Goal: Use online tool/utility: Utilize a website feature to perform a specific function

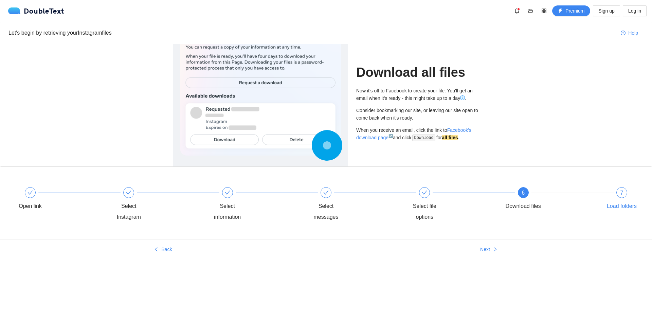
click at [632, 199] on div "7 Load folders" at bounding box center [621, 199] width 39 height 24
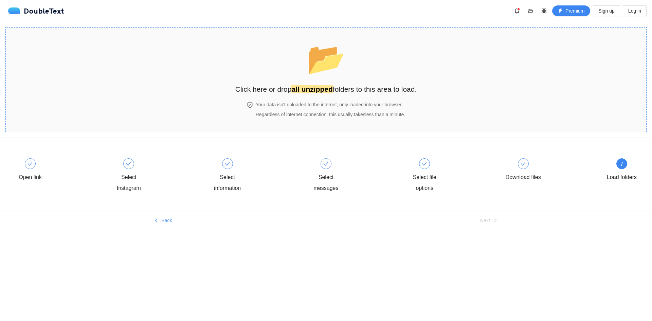
click at [316, 75] on span "📂" at bounding box center [325, 58] width 39 height 35
click at [422, 63] on section "📂 Click here or drop all unzipped folders to this area to load. Your data isn't…" at bounding box center [325, 79] width 641 height 105
click at [342, 65] on span "📂" at bounding box center [325, 58] width 39 height 35
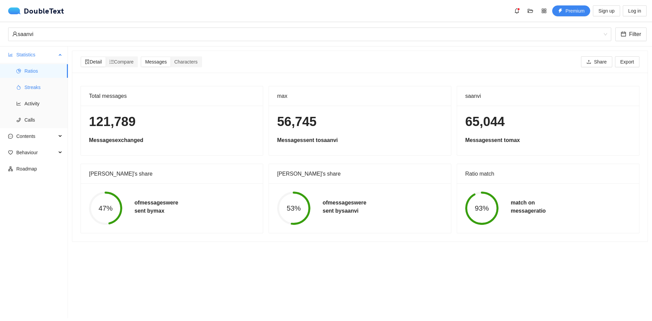
click at [32, 89] on span "Streaks" at bounding box center [43, 87] width 38 height 14
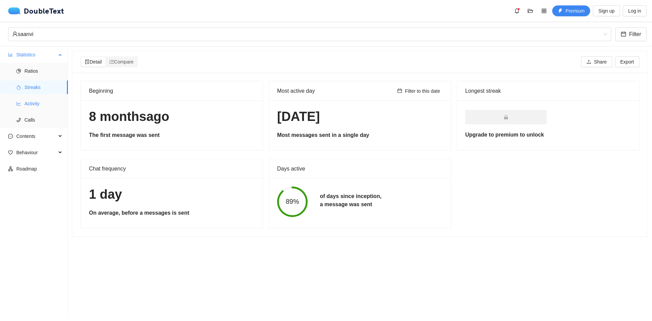
click at [39, 104] on span "Activity" at bounding box center [43, 104] width 38 height 14
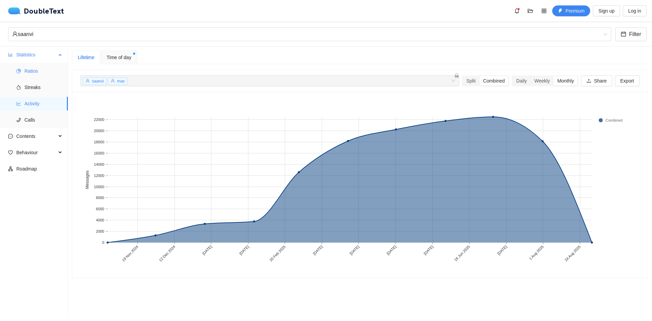
click at [41, 73] on span "Ratios" at bounding box center [43, 71] width 38 height 14
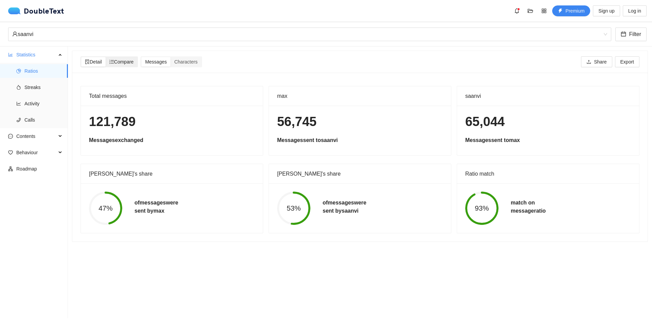
click at [120, 62] on span "Compare" at bounding box center [121, 61] width 24 height 5
click at [106, 57] on input "Compare" at bounding box center [106, 57] width 0 height 0
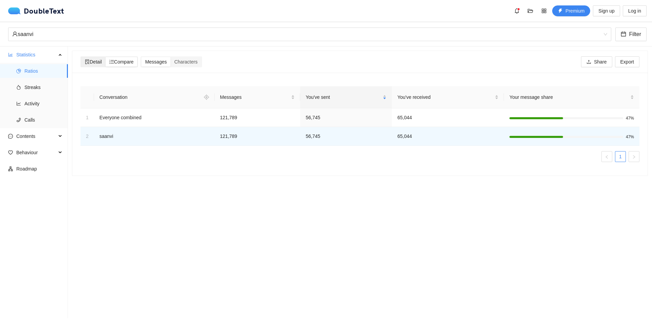
click at [97, 59] on span "Detail" at bounding box center [93, 61] width 17 height 5
click at [81, 57] on input "Detail" at bounding box center [81, 57] width 0 height 0
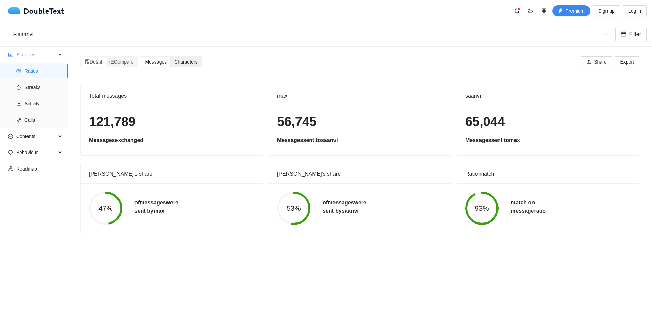
click at [175, 62] on div "Characters" at bounding box center [185, 62] width 31 height 10
click at [170, 57] on input "Characters" at bounding box center [170, 57] width 0 height 0
click at [184, 61] on span "Characters" at bounding box center [185, 61] width 23 height 5
click at [170, 57] on input "Characters" at bounding box center [170, 57] width 0 height 0
click at [158, 61] on span "Messages" at bounding box center [156, 61] width 22 height 5
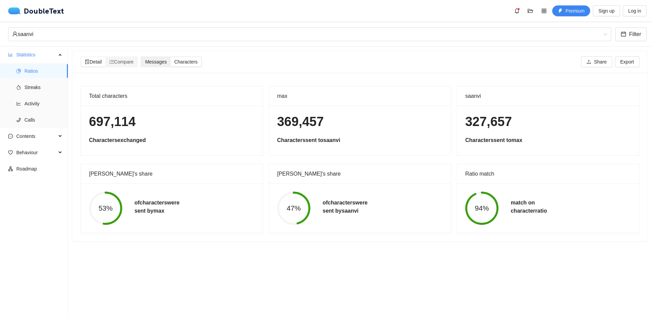
click at [141, 57] on input "Messages" at bounding box center [141, 57] width 0 height 0
click at [34, 86] on span "Streaks" at bounding box center [43, 87] width 38 height 14
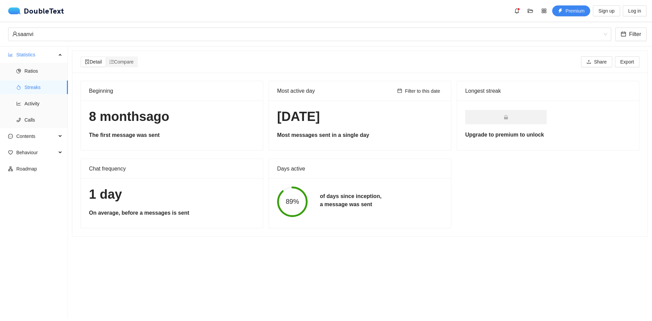
click at [308, 121] on h1 "[DATE]" at bounding box center [360, 117] width 166 height 16
click at [632, 12] on span "Log in" at bounding box center [634, 10] width 13 height 7
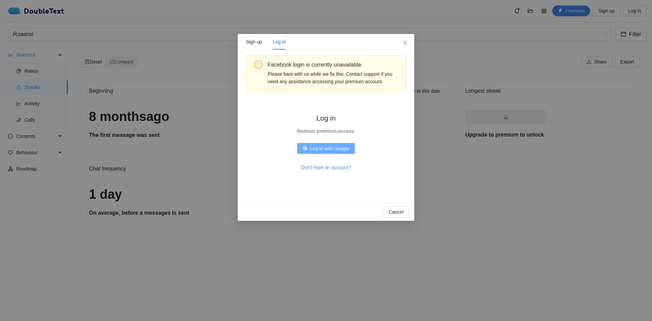
click at [333, 148] on span "Log in with Google" at bounding box center [329, 148] width 39 height 7
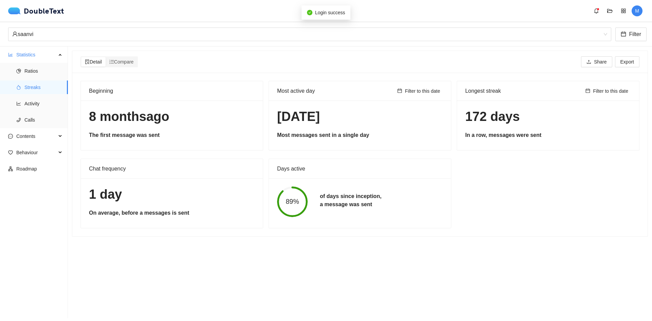
click at [251, 257] on section "Detail Compare Share Export Beginning [DATE] The first message was sent Most ac…" at bounding box center [360, 182] width 584 height 272
click at [36, 72] on span "Ratios" at bounding box center [43, 71] width 38 height 14
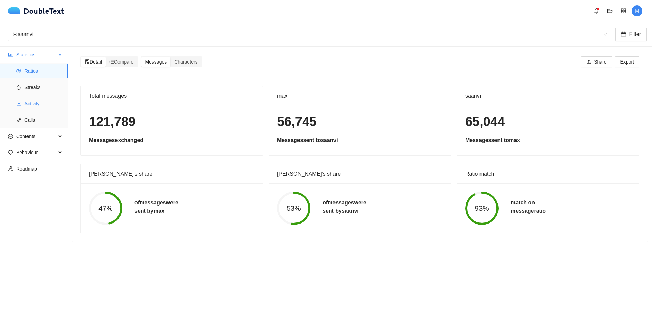
click at [36, 107] on span "Activity" at bounding box center [43, 104] width 38 height 14
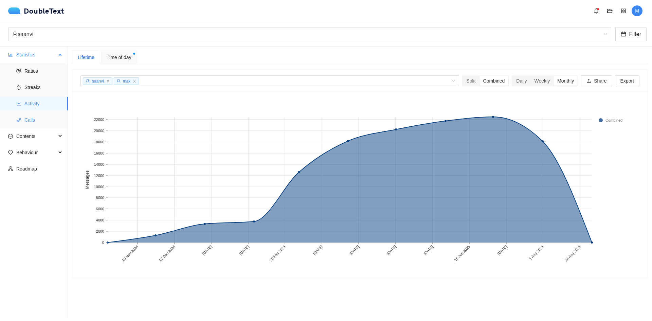
click at [35, 121] on span "Calls" at bounding box center [43, 120] width 38 height 14
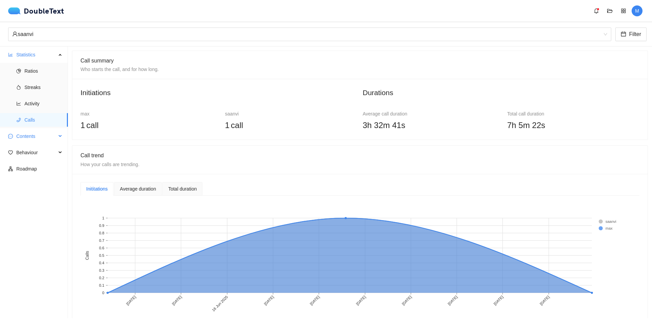
click at [40, 136] on span "Contents" at bounding box center [36, 136] width 40 height 14
click at [32, 168] on span "Emojis" at bounding box center [43, 169] width 38 height 14
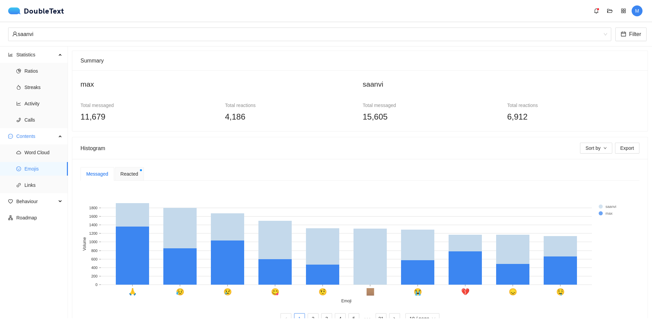
click at [120, 171] on span "Reacted" at bounding box center [129, 173] width 18 height 7
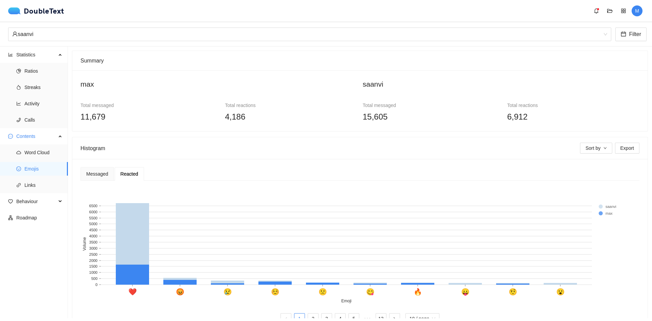
click at [128, 174] on span "Reacted" at bounding box center [129, 173] width 18 height 5
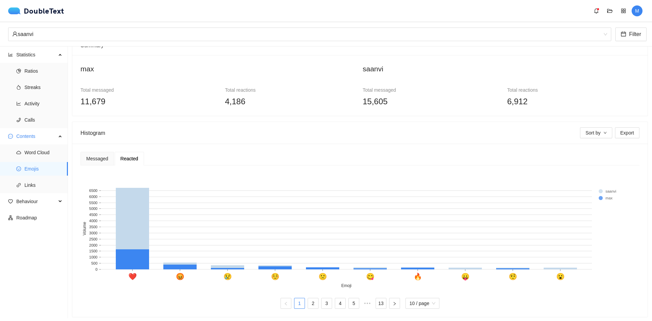
scroll to position [23, 0]
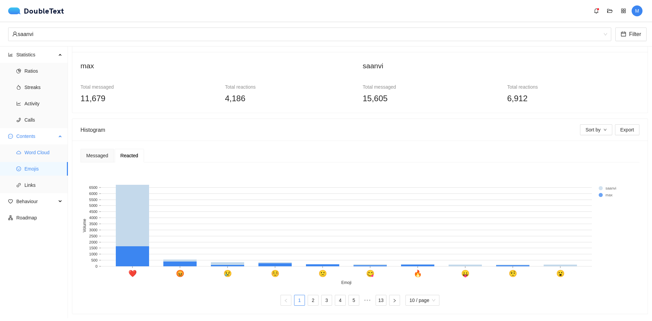
click at [37, 151] on span "Word Cloud" at bounding box center [43, 153] width 38 height 14
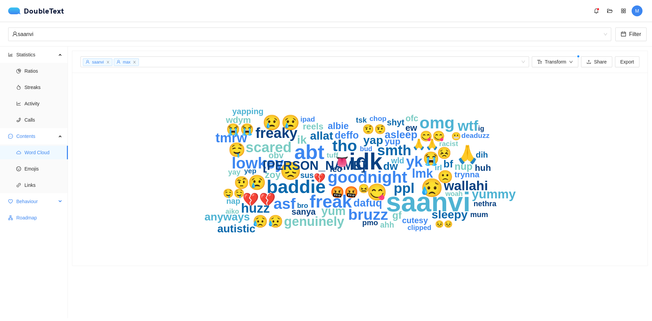
click at [44, 203] on span "Behaviour" at bounding box center [36, 201] width 40 height 14
click at [41, 219] on span "Engagement" at bounding box center [43, 218] width 38 height 14
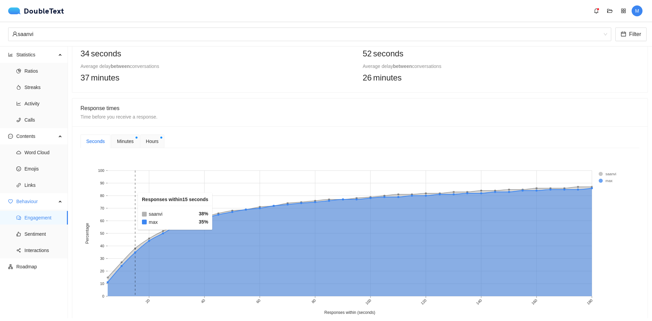
scroll to position [170, 0]
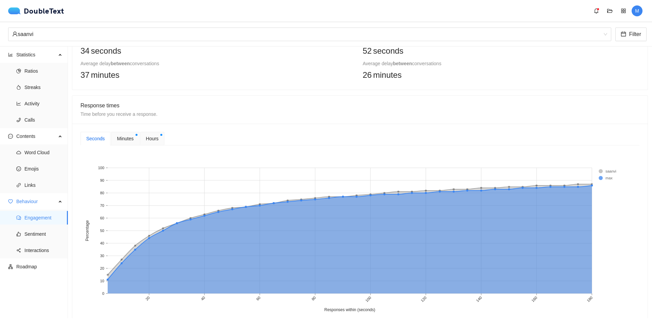
click at [132, 138] on span "Minutes" at bounding box center [125, 138] width 17 height 7
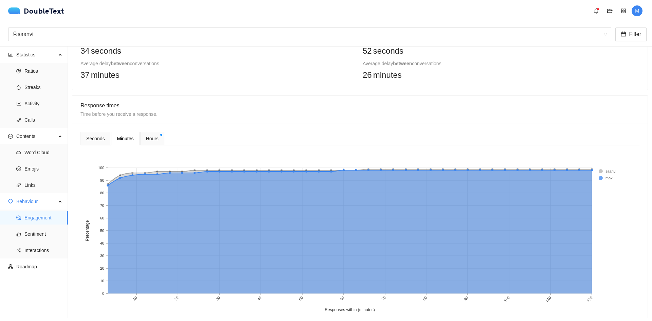
click at [151, 136] on span "Hours" at bounding box center [152, 138] width 13 height 7
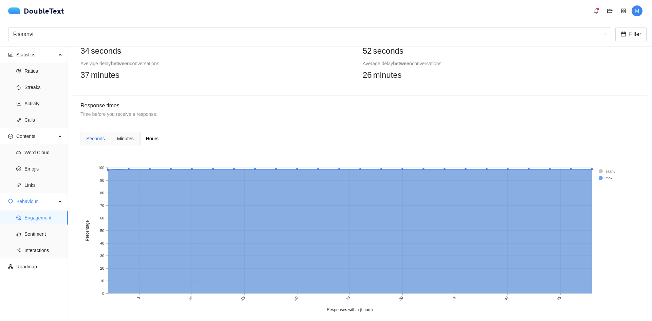
click at [95, 138] on div "Seconds" at bounding box center [95, 138] width 18 height 7
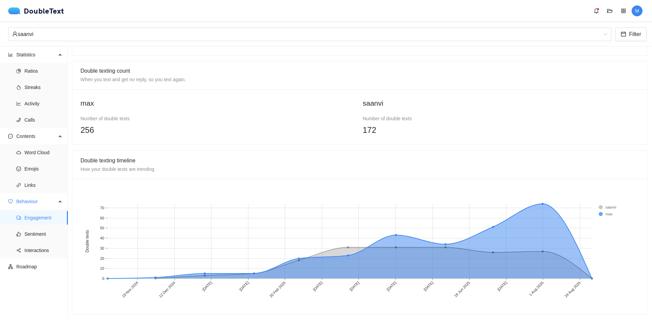
scroll to position [448, 0]
click at [42, 234] on span "Sentiment" at bounding box center [43, 234] width 38 height 14
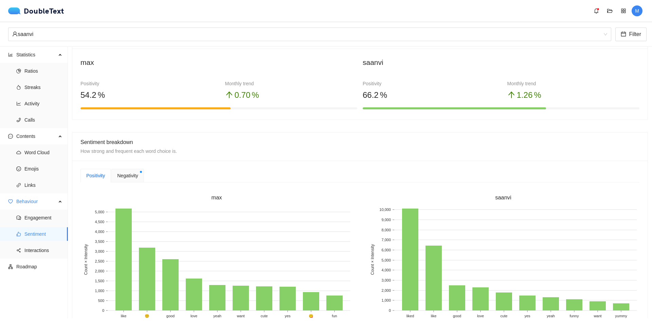
scroll to position [68, 0]
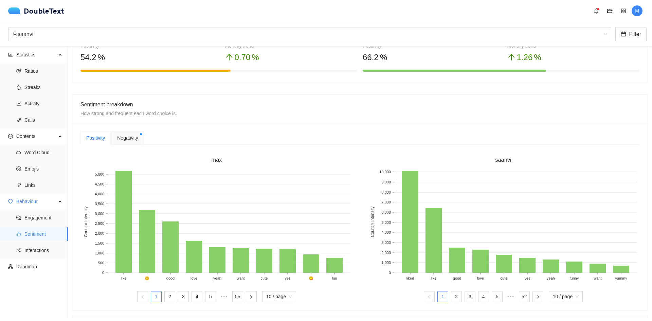
click at [133, 137] on span "Negativity" at bounding box center [127, 137] width 21 height 7
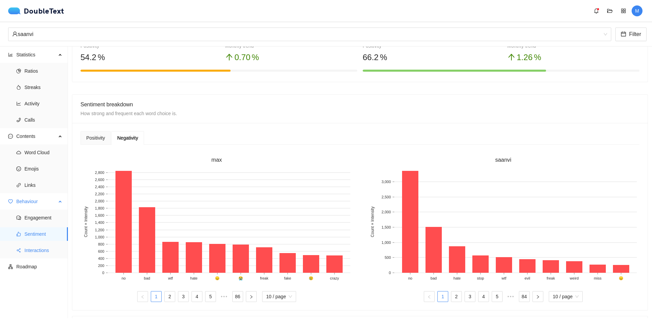
click at [42, 251] on span "Interactions" at bounding box center [43, 250] width 38 height 14
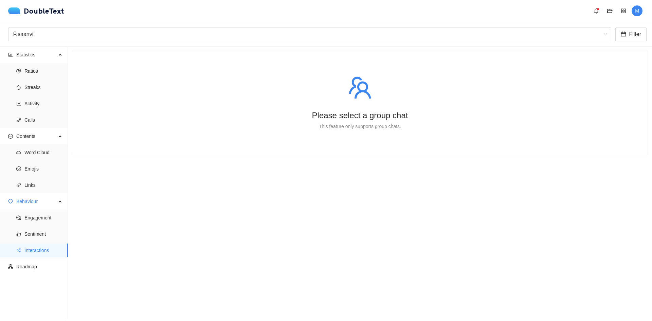
drag, startPoint x: 375, startPoint y: 102, endPoint x: 374, endPoint y: 111, distance: 8.5
click at [375, 104] on section "Please select a group chat This feature only supports group chats." at bounding box center [360, 182] width 584 height 272
click at [35, 266] on span "Roadmap" at bounding box center [39, 267] width 46 height 14
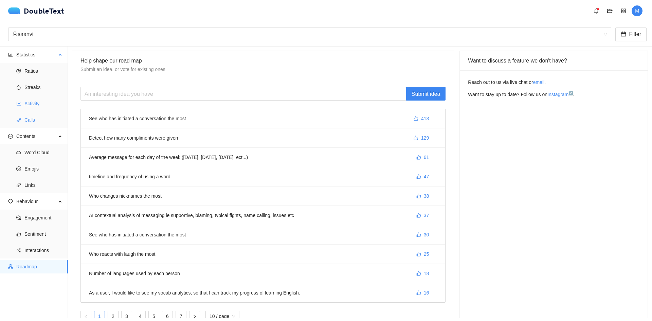
click at [33, 104] on span "Activity" at bounding box center [43, 104] width 38 height 14
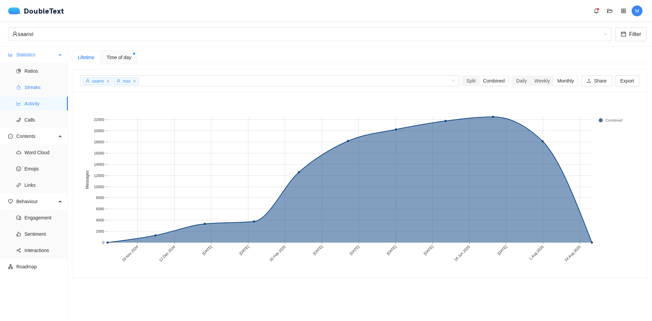
click at [36, 87] on span "Streaks" at bounding box center [43, 87] width 38 height 14
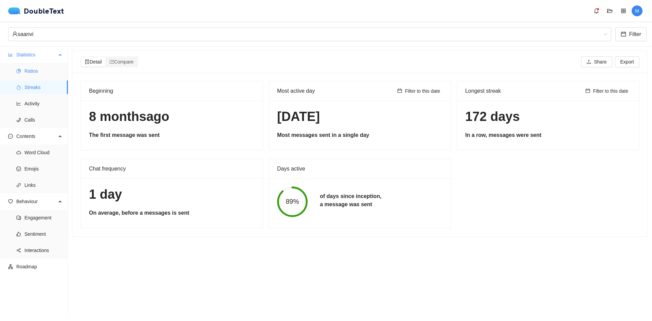
click at [36, 68] on span "Ratios" at bounding box center [43, 71] width 38 height 14
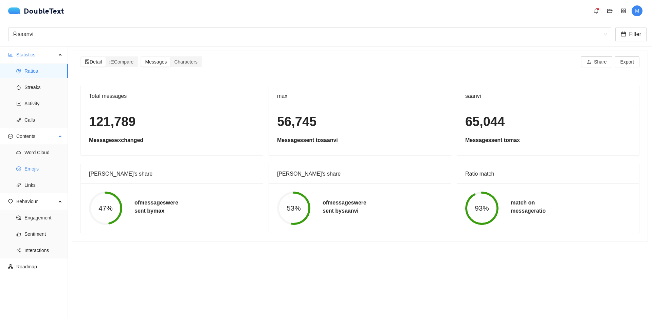
click at [44, 168] on span "Emojis" at bounding box center [43, 169] width 38 height 14
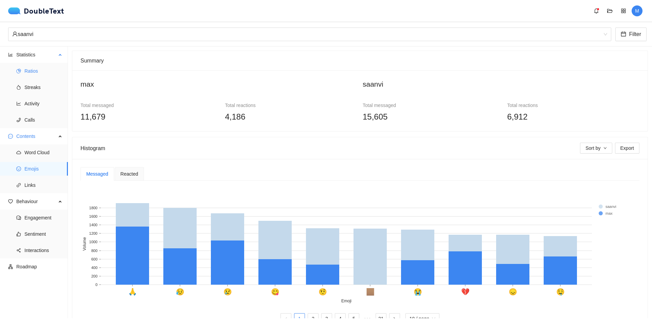
click at [38, 72] on span "Ratios" at bounding box center [43, 71] width 38 height 14
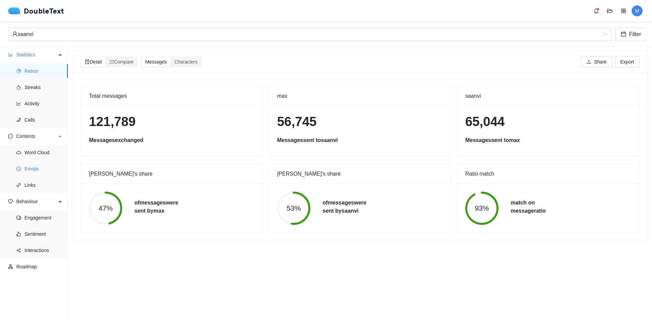
click at [37, 165] on span "Emojis" at bounding box center [43, 169] width 38 height 14
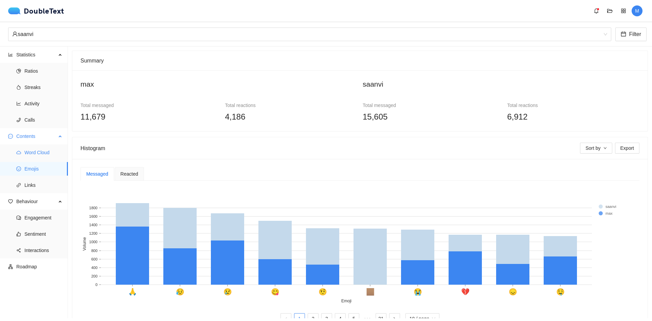
click at [38, 151] on span "Word Cloud" at bounding box center [43, 153] width 38 height 14
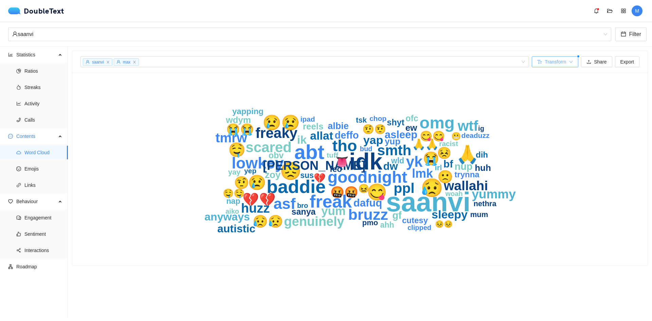
click at [563, 64] on button "Transform" at bounding box center [555, 61] width 46 height 11
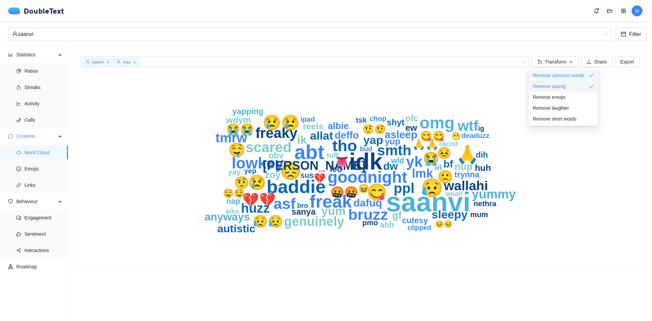
click at [560, 86] on span "Remove casing" at bounding box center [549, 85] width 33 height 7
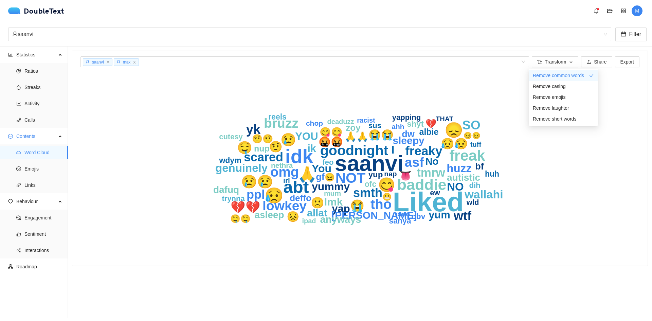
click at [423, 74] on div "Liked saanvi idk abt [PERSON_NAME] 😥 freak 🙏 😞 NOT 😋 goodnight omg tho lowkey b…" at bounding box center [359, 169] width 575 height 193
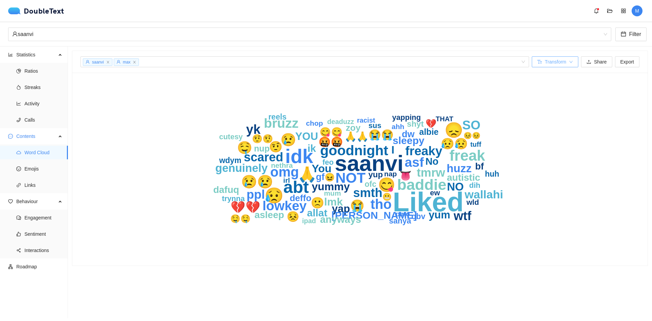
click at [557, 62] on span "Transform" at bounding box center [554, 61] width 21 height 7
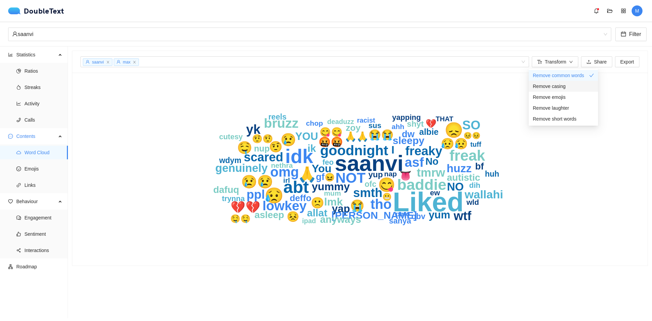
click at [556, 88] on span "Remove casing" at bounding box center [549, 85] width 33 height 7
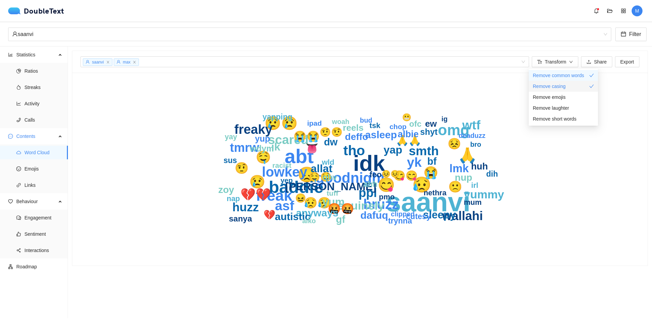
click at [556, 86] on span "Remove casing" at bounding box center [549, 85] width 33 height 7
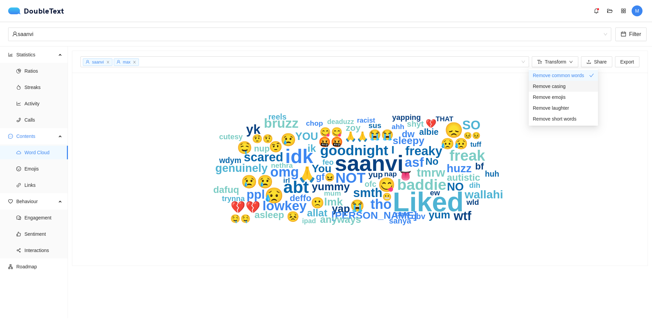
click at [556, 86] on span "Remove casing" at bounding box center [549, 85] width 33 height 7
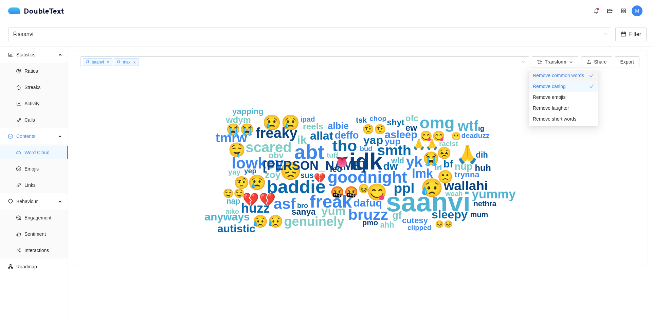
click at [558, 76] on span "Remove common words" at bounding box center [558, 75] width 51 height 7
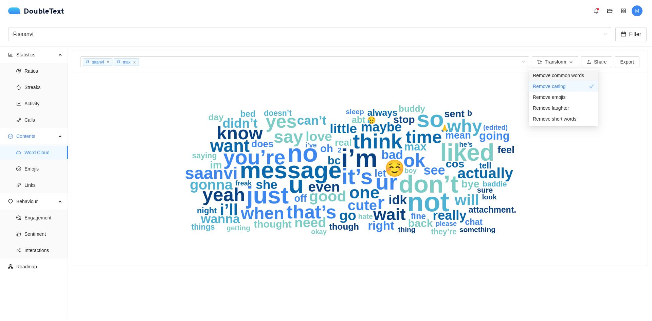
click at [558, 76] on span "Remove common words" at bounding box center [558, 75] width 51 height 7
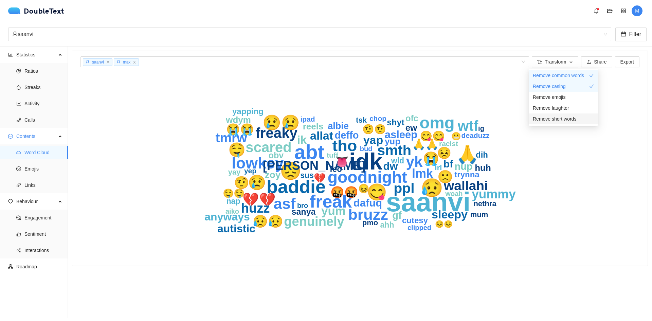
click at [552, 117] on span "Remove short words" at bounding box center [554, 118] width 43 height 7
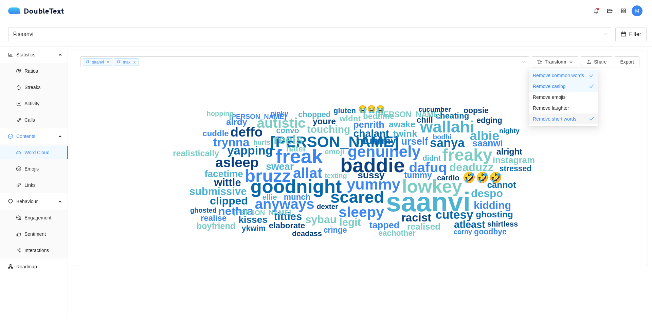
click at [558, 119] on span "Remove short words" at bounding box center [554, 118] width 43 height 7
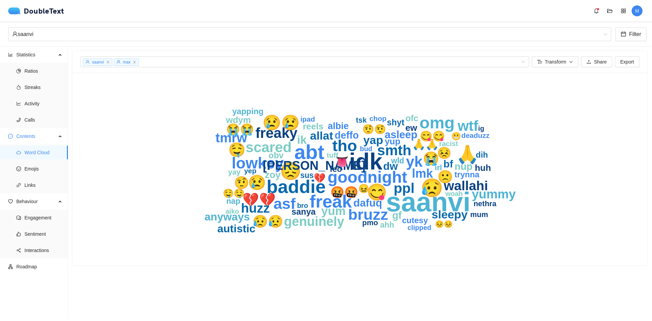
click at [563, 207] on icon "saanvi idk abt [PERSON_NAME] 😥 freak 🙏 😞 omg goodnight 😋 tho lowkey bruzz asf 😢…" at bounding box center [360, 169] width 434 height 176
click at [45, 171] on span "Emojis" at bounding box center [43, 169] width 38 height 14
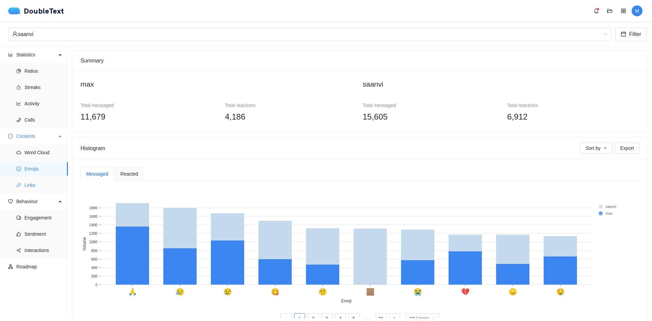
click at [42, 182] on span "Links" at bounding box center [43, 185] width 38 height 14
click at [34, 214] on span "Engagement" at bounding box center [43, 218] width 38 height 14
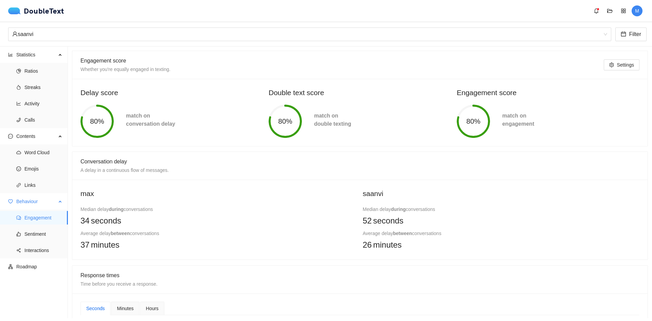
click at [31, 217] on span "Engagement" at bounding box center [43, 218] width 38 height 14
click at [34, 233] on span "Sentiment" at bounding box center [43, 234] width 38 height 14
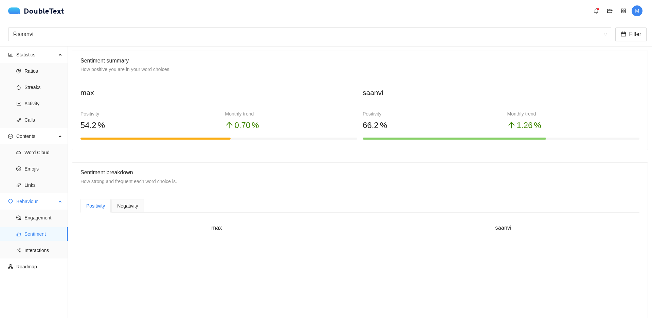
click at [32, 233] on span "Sentiment" at bounding box center [43, 234] width 38 height 14
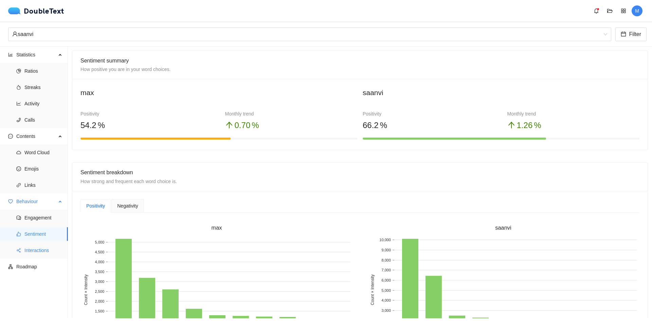
click at [42, 247] on span "Interactions" at bounding box center [43, 250] width 38 height 14
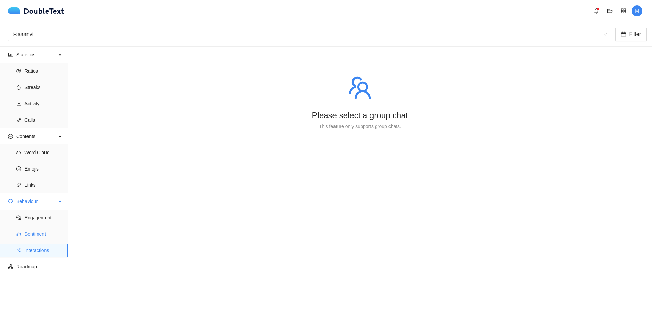
click at [35, 233] on span "Sentiment" at bounding box center [43, 234] width 38 height 14
